Goal: Find specific page/section: Find specific page/section

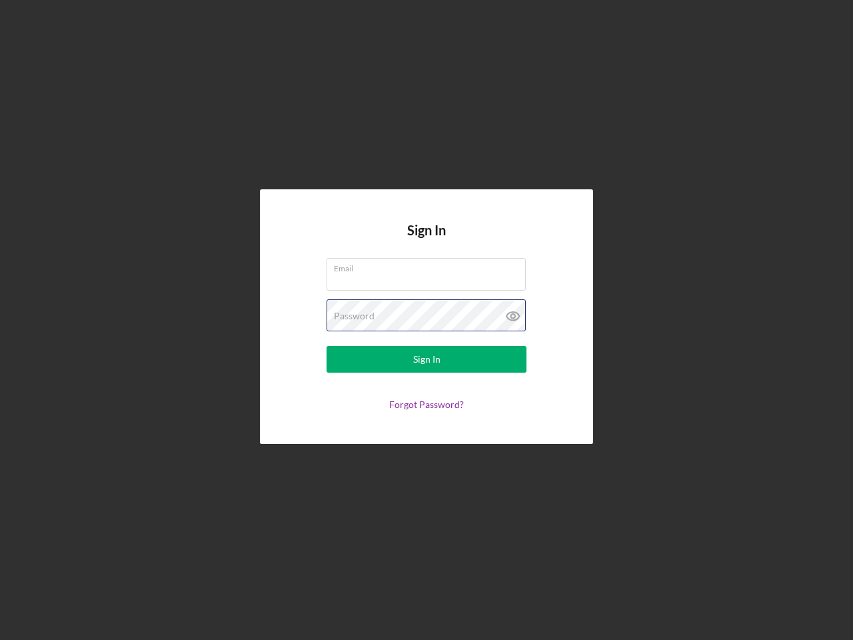
click at [427, 320] on div "Password" at bounding box center [427, 315] width 200 height 33
click at [513, 316] on icon at bounding box center [513, 315] width 33 height 33
